Goal: Find contact information: Find contact information

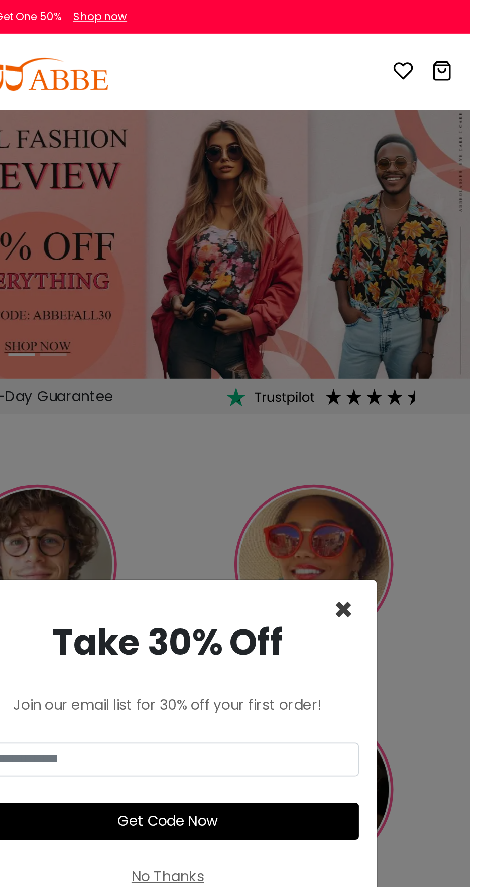
click at [426, 359] on span "×" at bounding box center [420, 347] width 12 height 26
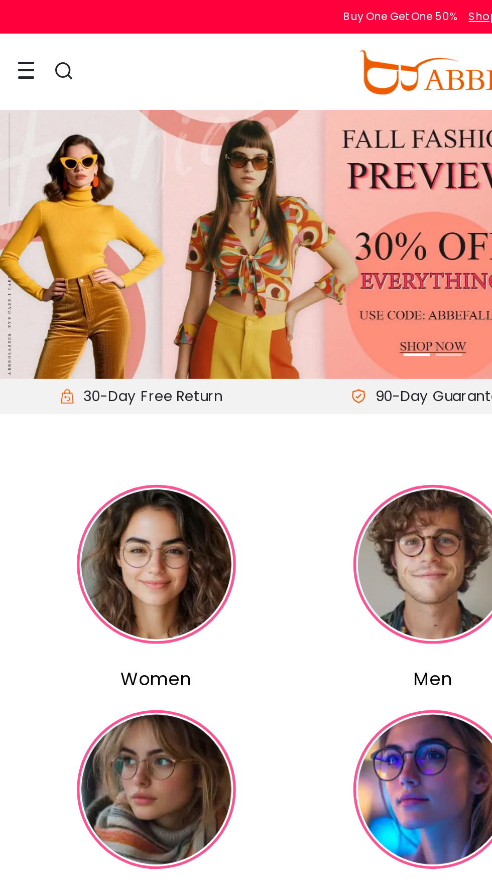
click at [17, 42] on icon at bounding box center [15, 40] width 10 height 11
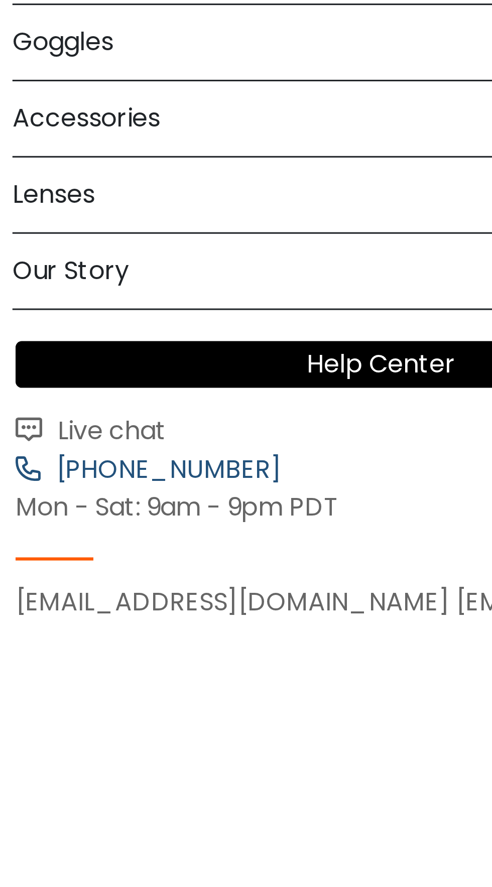
click at [25, 247] on link "[PHONE_NUMBER]" at bounding box center [246, 253] width 482 height 13
click at [28, 239] on span "Live chat" at bounding box center [35, 241] width 38 height 12
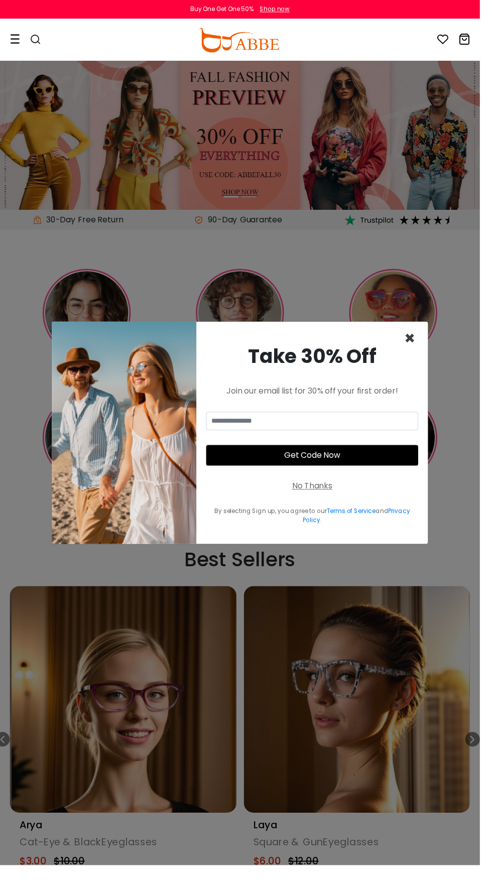
click at [426, 359] on span "×" at bounding box center [420, 347] width 12 height 26
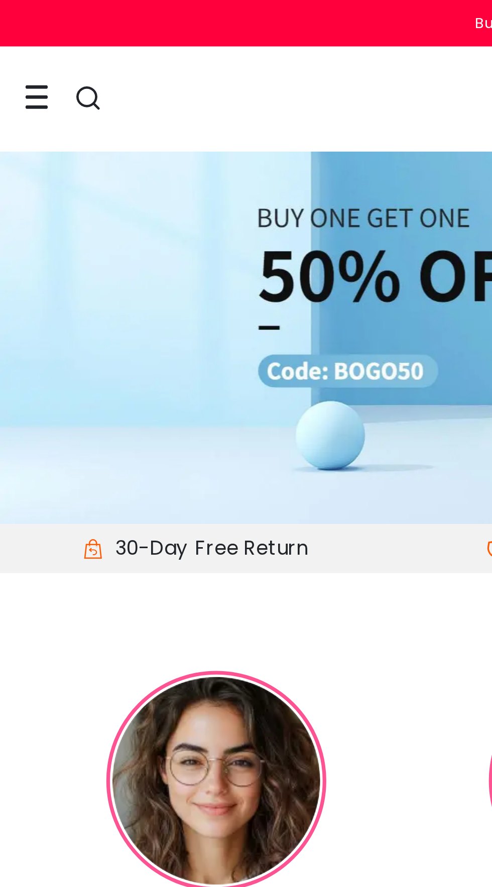
click at [19, 44] on icon at bounding box center [15, 40] width 10 height 11
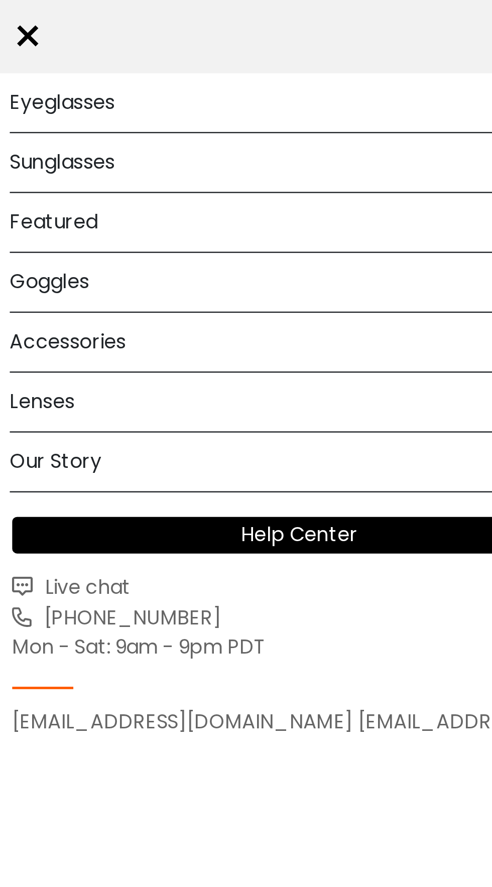
click at [44, 233] on div "Help Center Track Order Live chat 1-585-800-1155 Mon - Sat: 9am - 9pm PDT servi…" at bounding box center [246, 257] width 492 height 110
click at [43, 239] on span "Live chat" at bounding box center [35, 241] width 38 height 12
